Goal: Communication & Community: Answer question/provide support

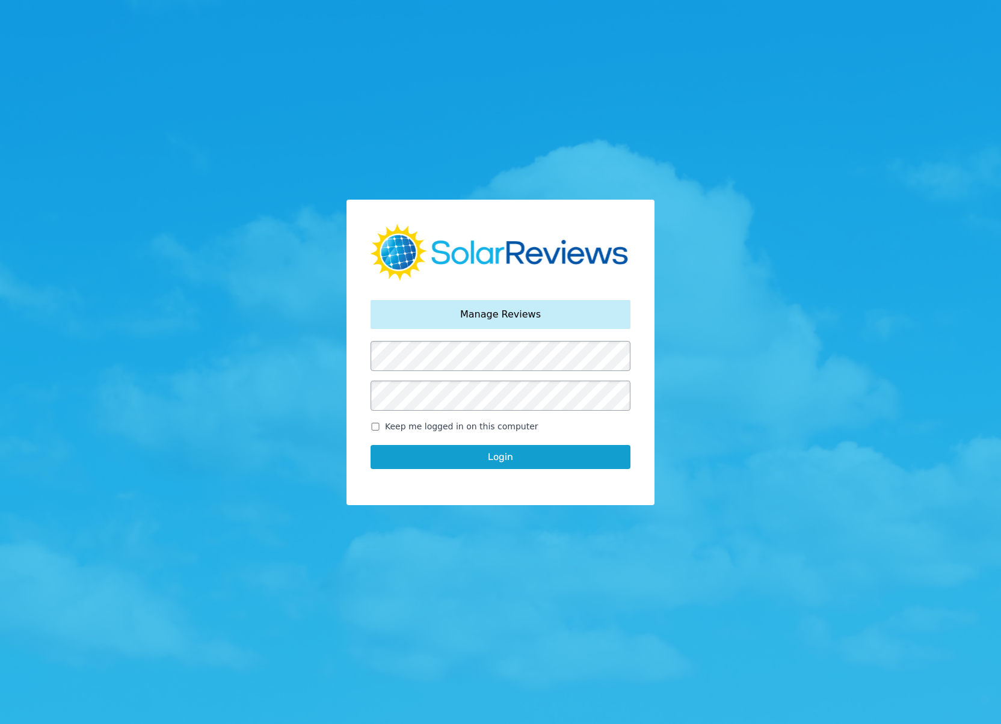
click at [369, 493] on div "Your password has been reset. Manage Reviews Keep me logged in on this computer…" at bounding box center [500, 353] width 308 height 306
click at [431, 461] on button "Login" at bounding box center [501, 457] width 260 height 24
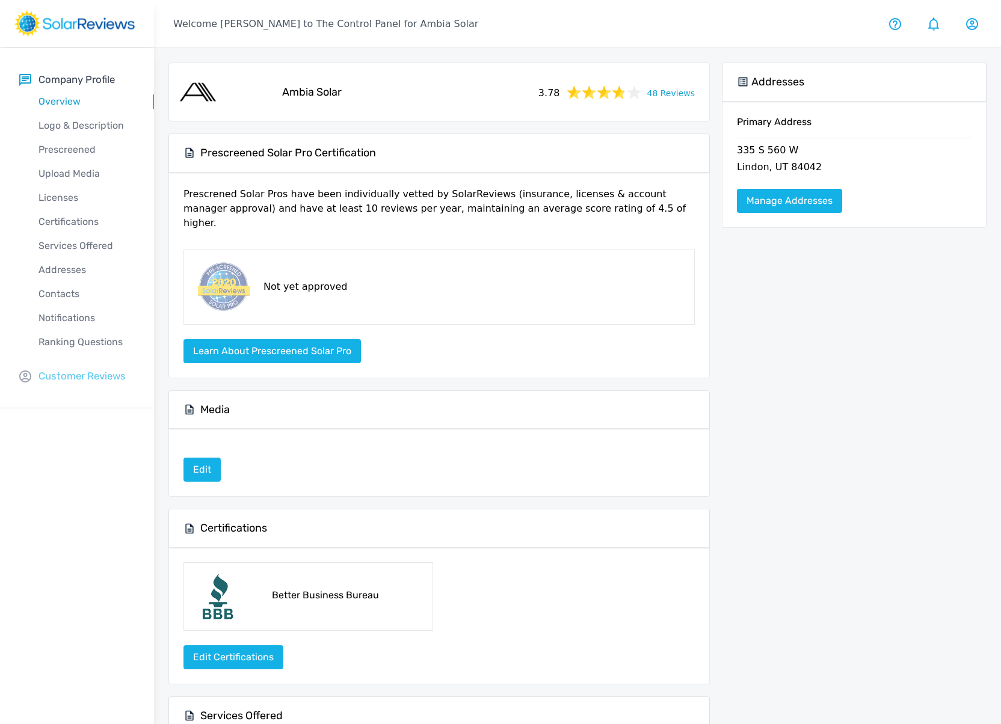
click at [71, 377] on p "Customer Reviews" at bounding box center [81, 376] width 87 height 15
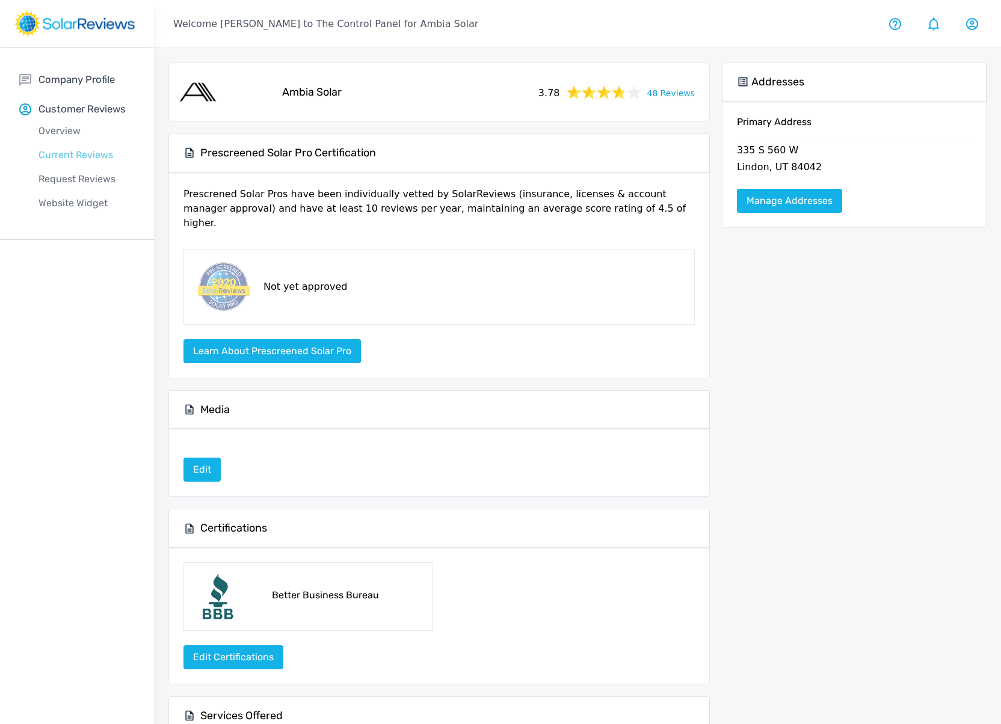
click at [60, 152] on p "Current Reviews" at bounding box center [86, 155] width 135 height 14
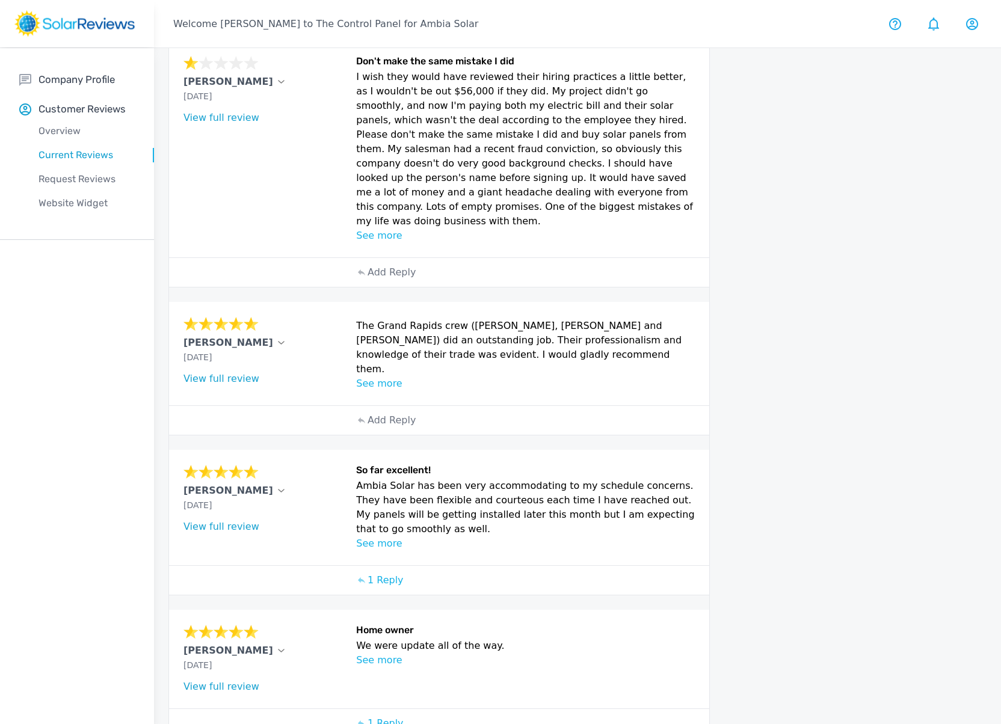
scroll to position [391, 0]
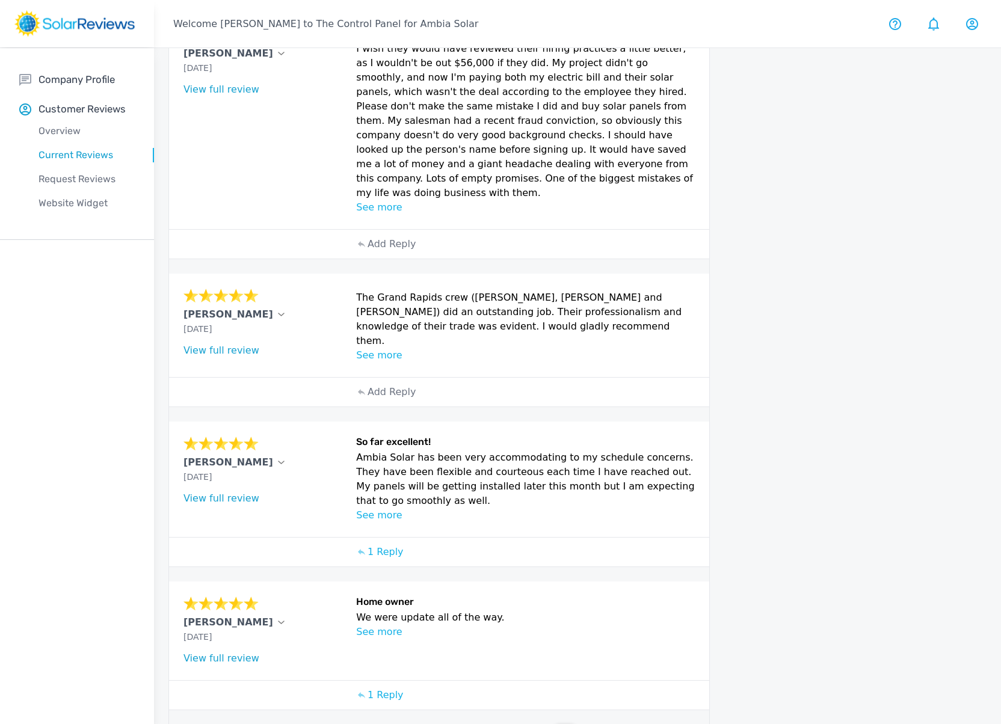
click at [588, 724] on p "2" at bounding box center [589, 734] width 6 height 14
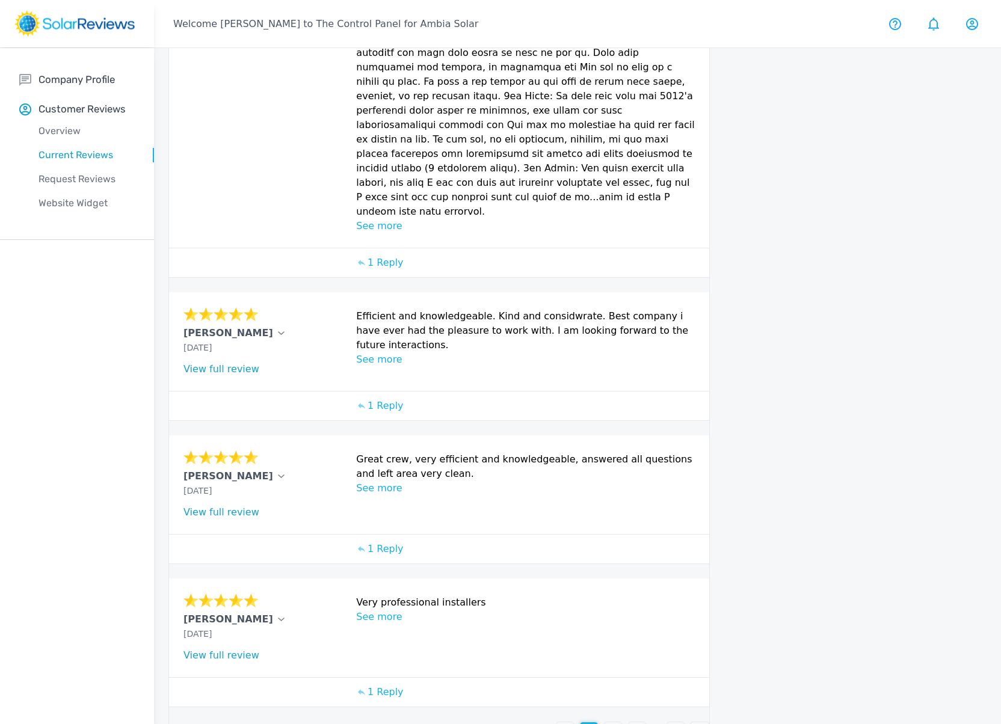
scroll to position [402, 0]
click at [610, 723] on p "3" at bounding box center [613, 730] width 6 height 14
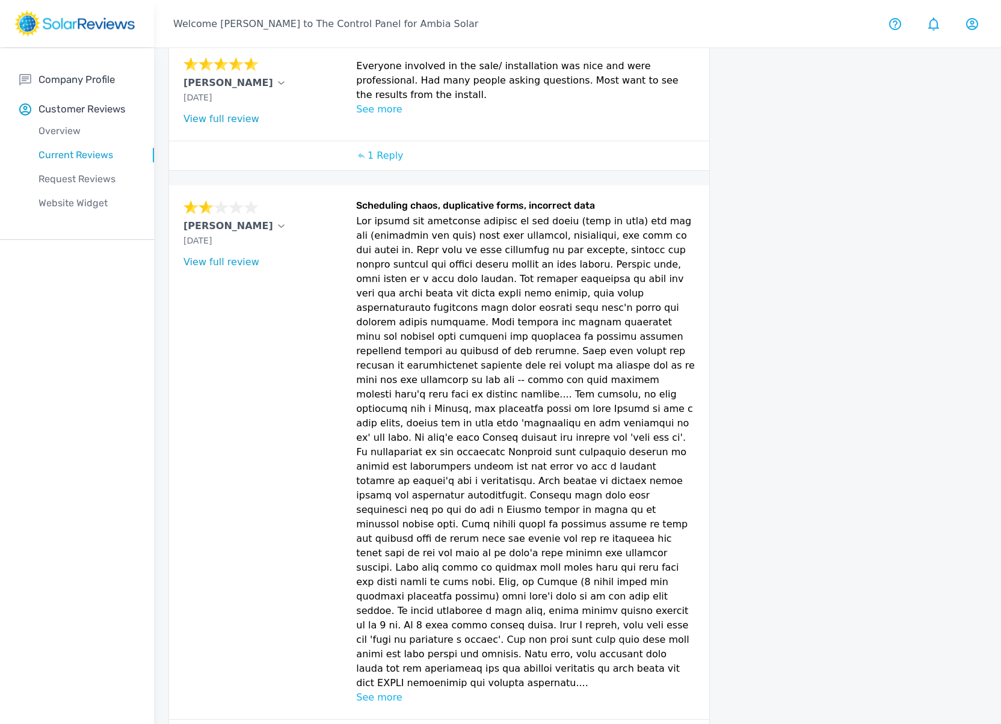
scroll to position [668, 0]
click at [385, 724] on p "Add Reply" at bounding box center [392, 734] width 48 height 14
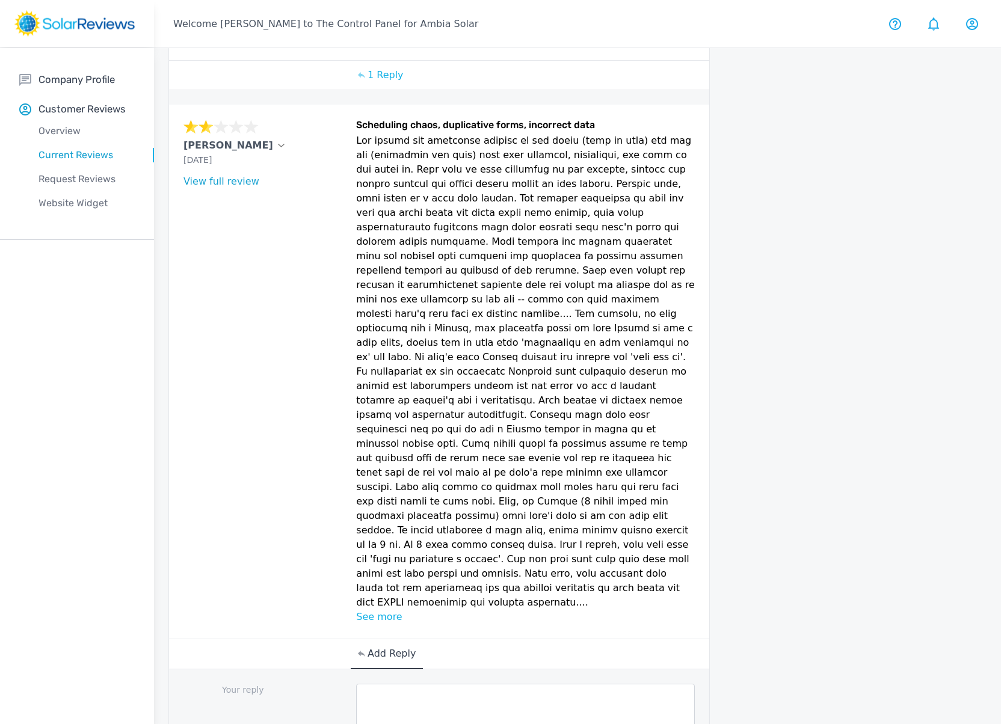
scroll to position [748, 0]
click at [399, 683] on textarea at bounding box center [525, 707] width 339 height 48
paste textarea "Hi [PERSON_NAME], thank you for sharing your feedback. I’ll be passing this alo…"
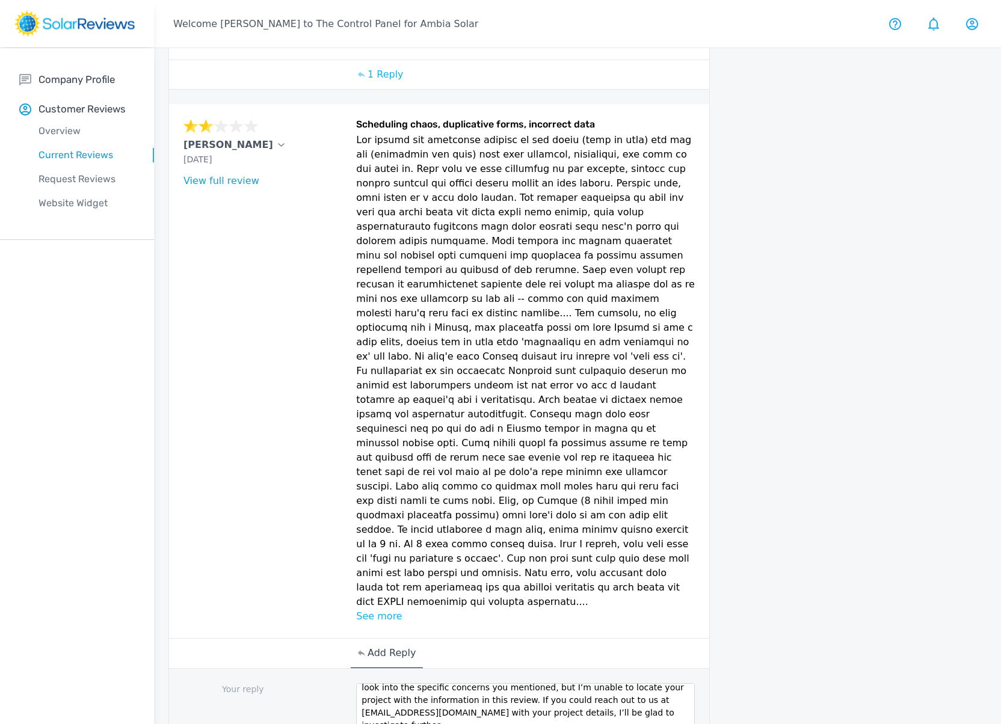
scroll to position [38, 0]
type textarea "Hi [PERSON_NAME], thank you for sharing your feedback. I’ll be passing this alo…"
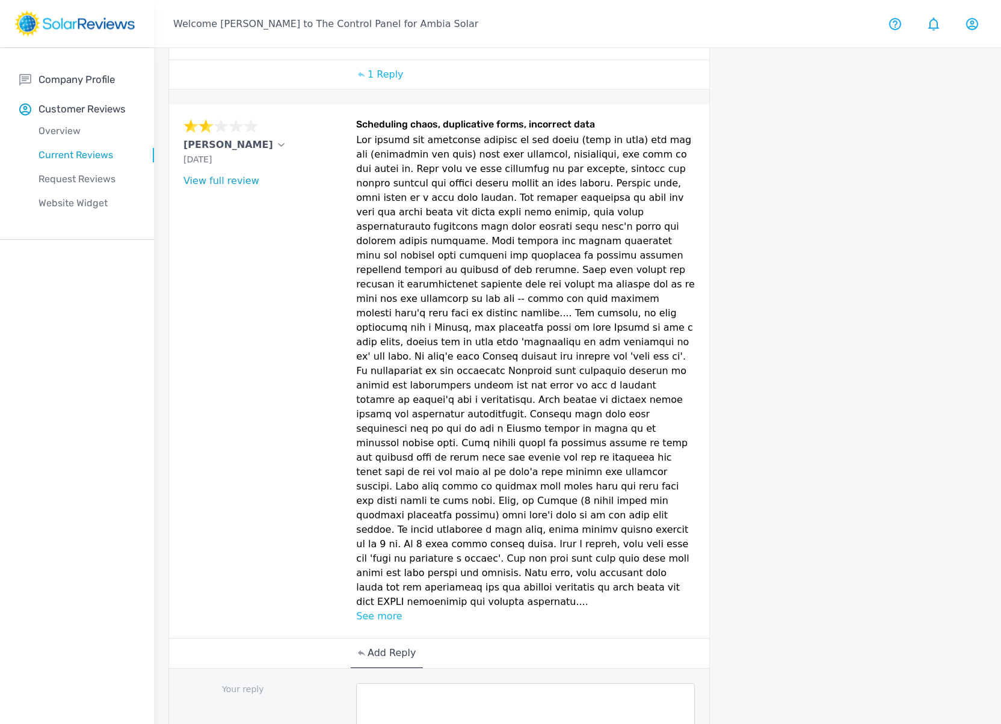
scroll to position [0, 0]
